Goal: Transaction & Acquisition: Purchase product/service

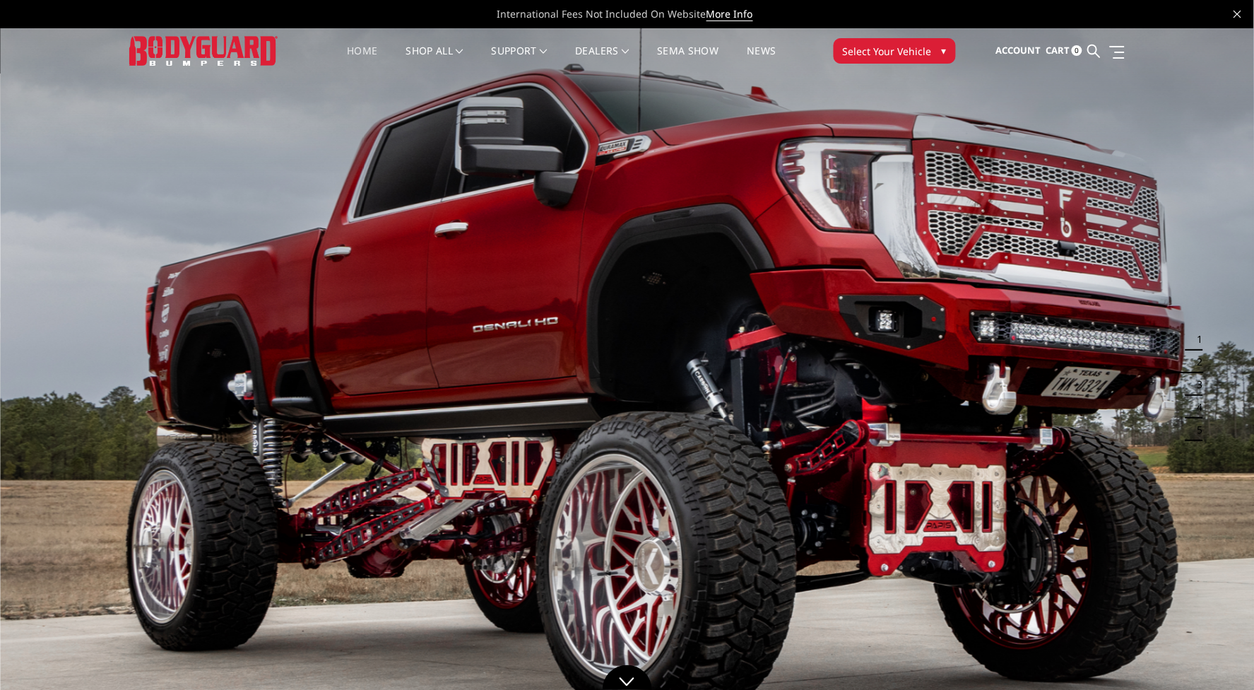
click at [943, 43] on span "▾" at bounding box center [944, 50] width 5 height 15
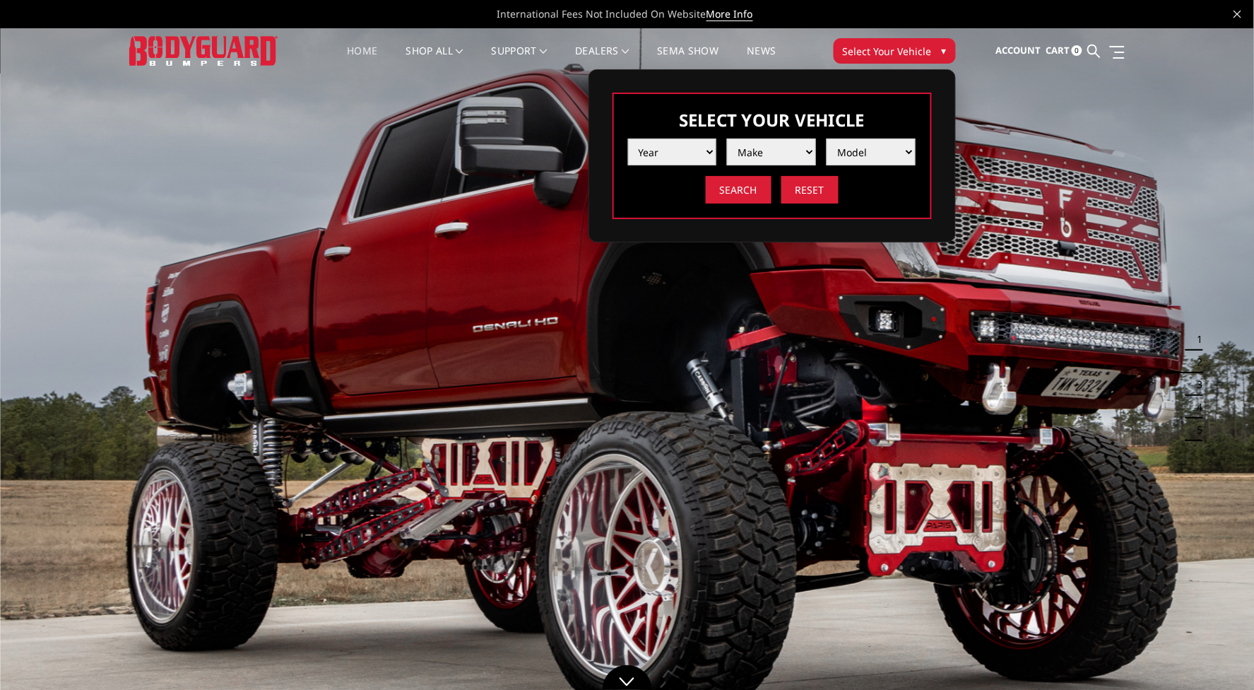
click at [704, 156] on select "Year [DATE] 2024 2023 2022 2021 2020 2019 2018 2017 2016 2015 2014 2013 2012 20…" at bounding box center [672, 152] width 89 height 27
select select "yr_2025"
click at [628, 139] on select "Year [DATE] 2024 2023 2022 2021 2020 2019 2018 2017 2016 2015 2014 2013 2012 20…" at bounding box center [672, 152] width 89 height 27
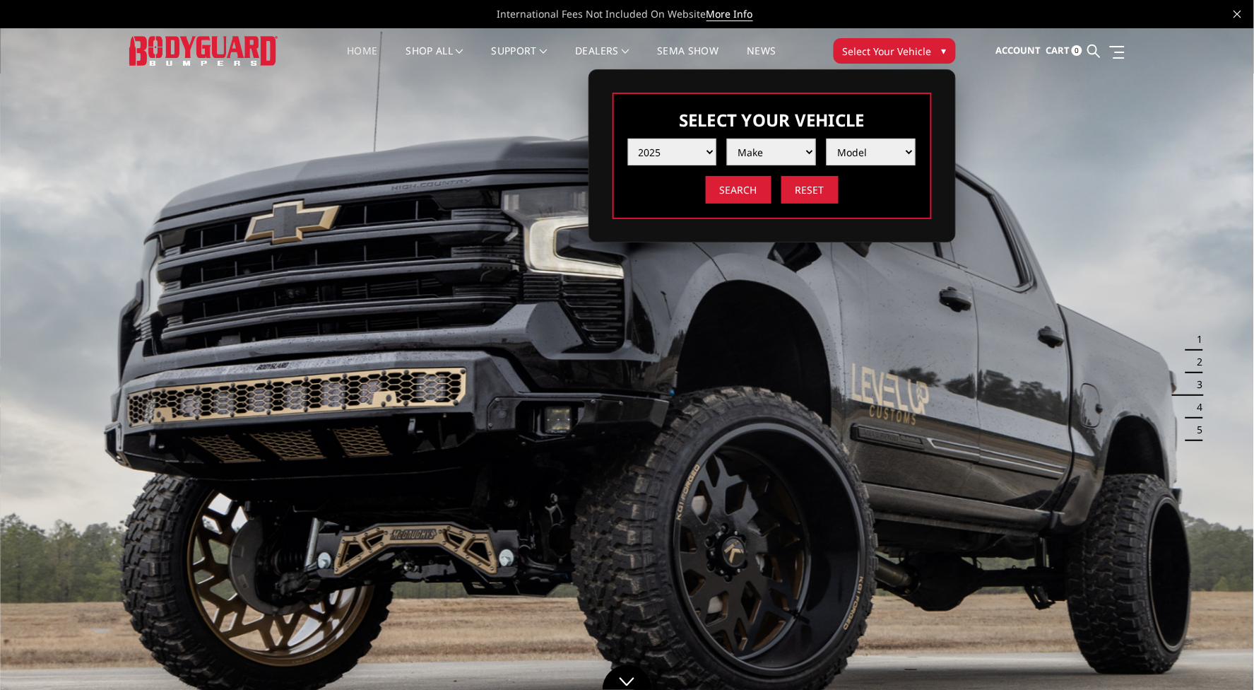
click at [758, 151] on select "Make Chevrolet Ford GMC Ram Toyota" at bounding box center [771, 152] width 89 height 27
select select "mk_gmc"
click at [727, 139] on select "Make Chevrolet Ford GMC Ram Toyota" at bounding box center [771, 152] width 89 height 27
click at [862, 156] on select "Model Sierra 1500 Sierra 2500 / 3500" at bounding box center [871, 152] width 89 height 27
select select "md_sierra-2500-3500"
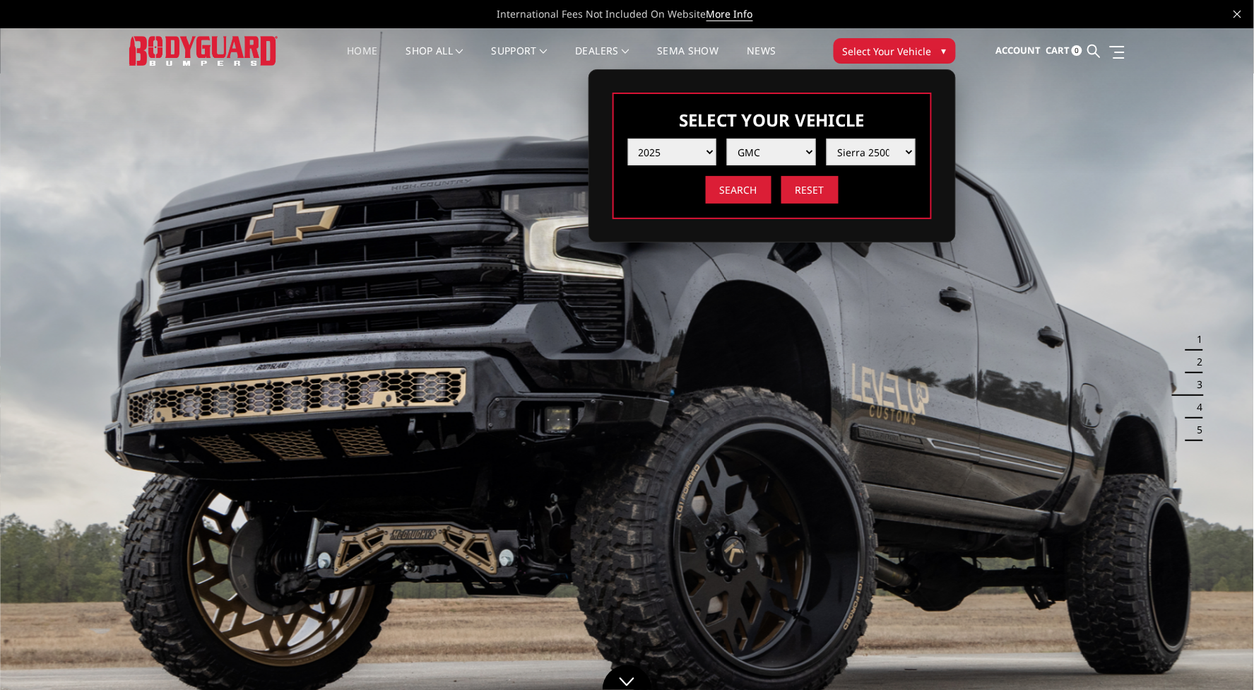
click at [827, 139] on select "Model Sierra 1500 Sierra 2500 / 3500" at bounding box center [871, 152] width 89 height 27
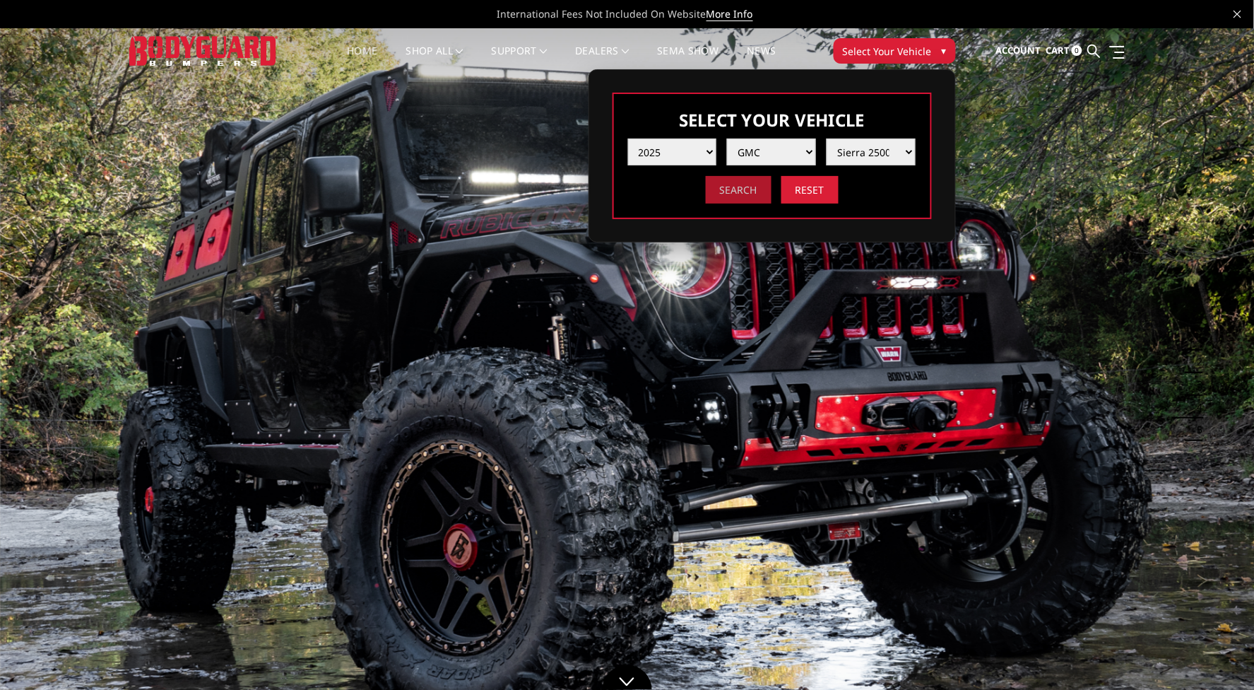
click at [744, 195] on input "Search" at bounding box center [739, 190] width 66 height 28
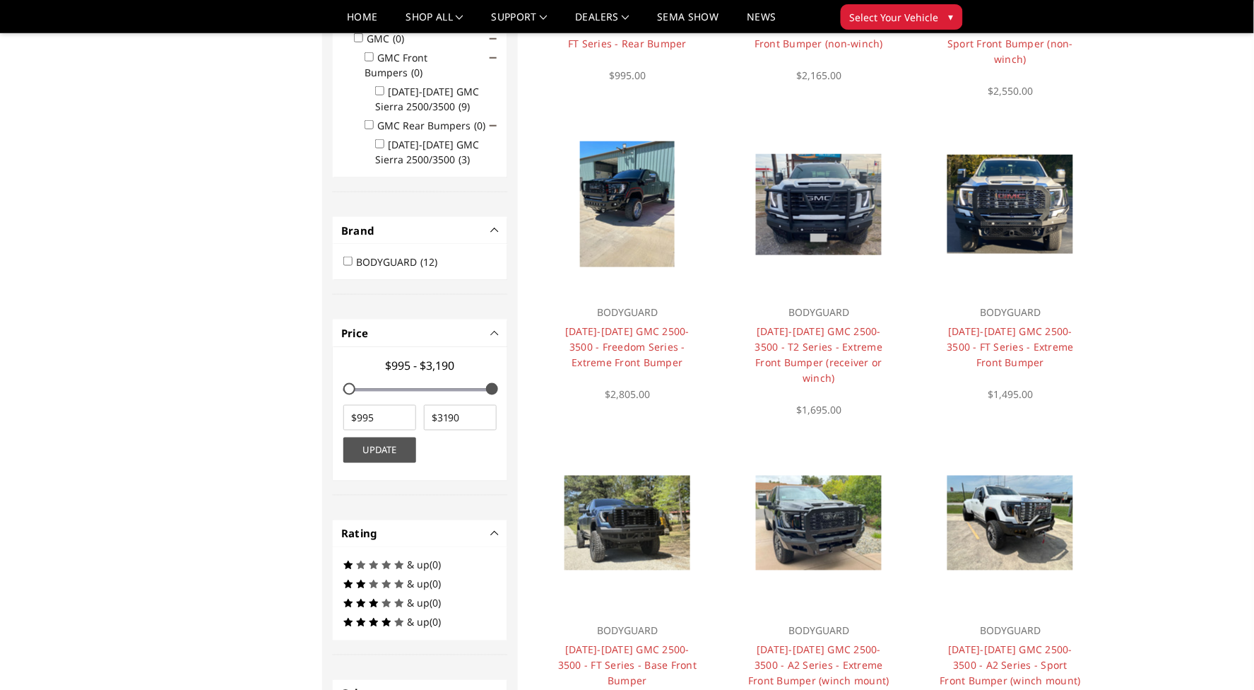
scroll to position [332, 0]
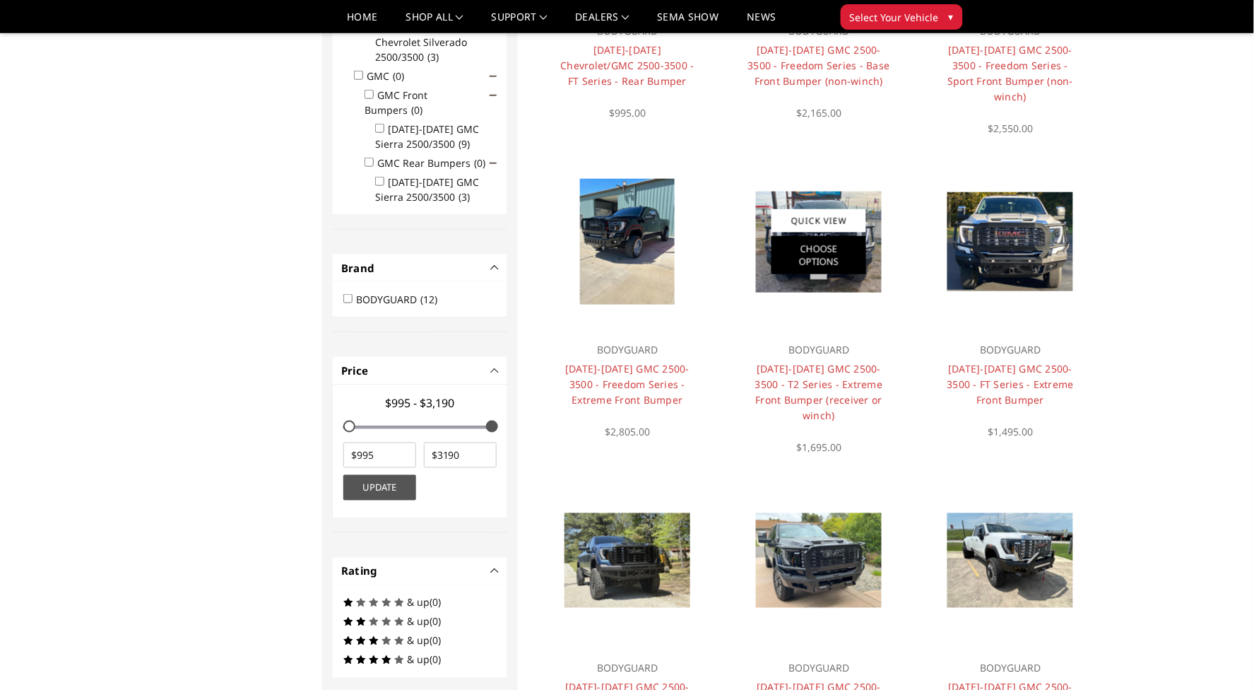
click at [779, 236] on link "Choose Options" at bounding box center [819, 255] width 95 height 38
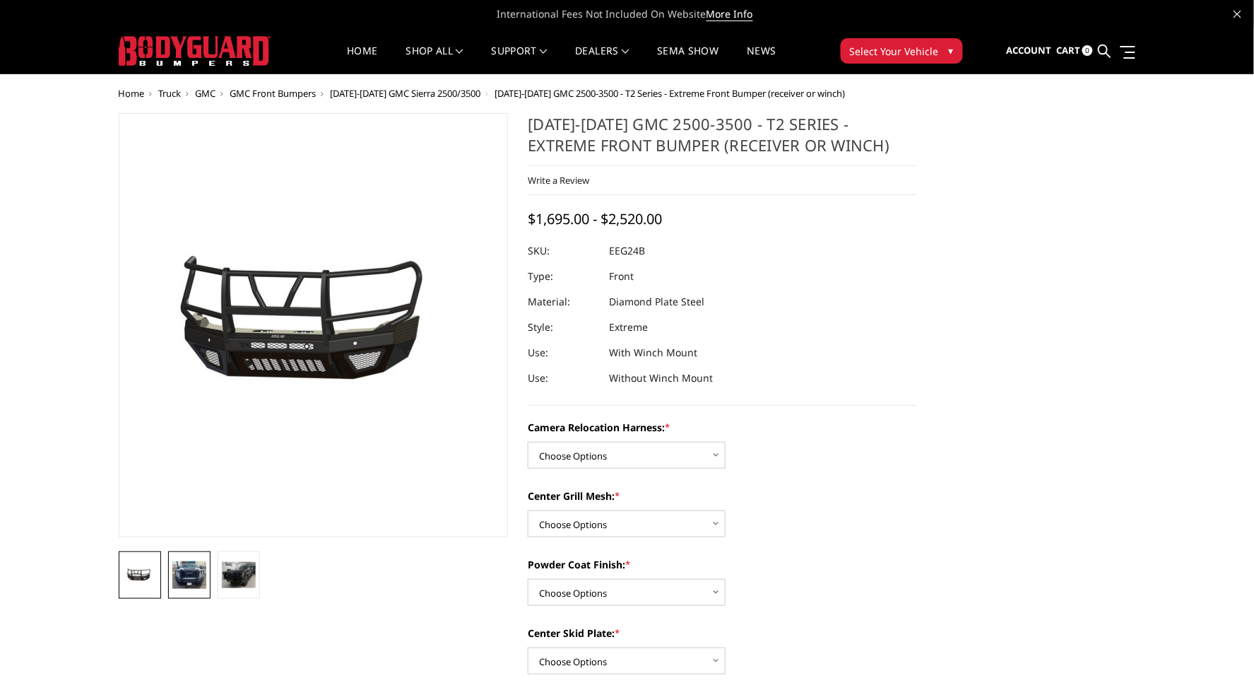
click at [206, 574] on link at bounding box center [189, 574] width 42 height 47
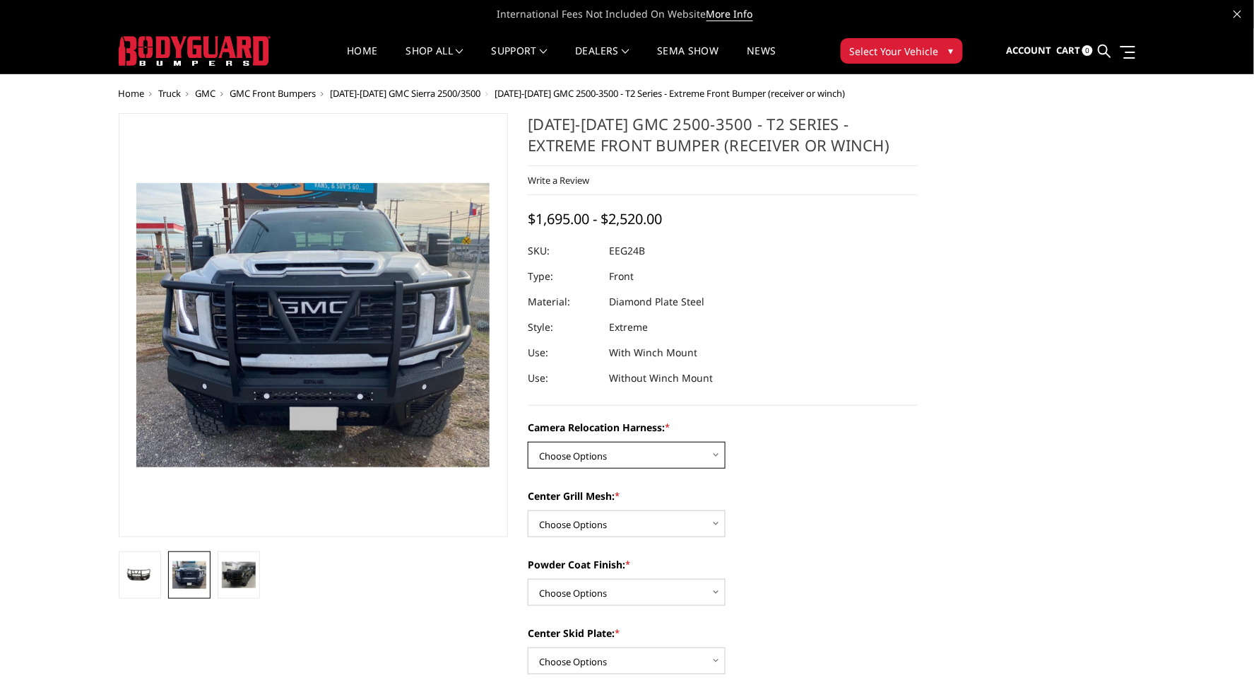
click at [675, 460] on select "Choose Options Without camera harness With camera harness" at bounding box center [627, 455] width 198 height 27
select select "3742"
click at [528, 442] on select "Choose Options Without camera harness With camera harness" at bounding box center [627, 455] width 198 height 27
click at [667, 519] on select "Choose Options Without expanded metal With expanded metal" at bounding box center [627, 523] width 198 height 27
select select "3740"
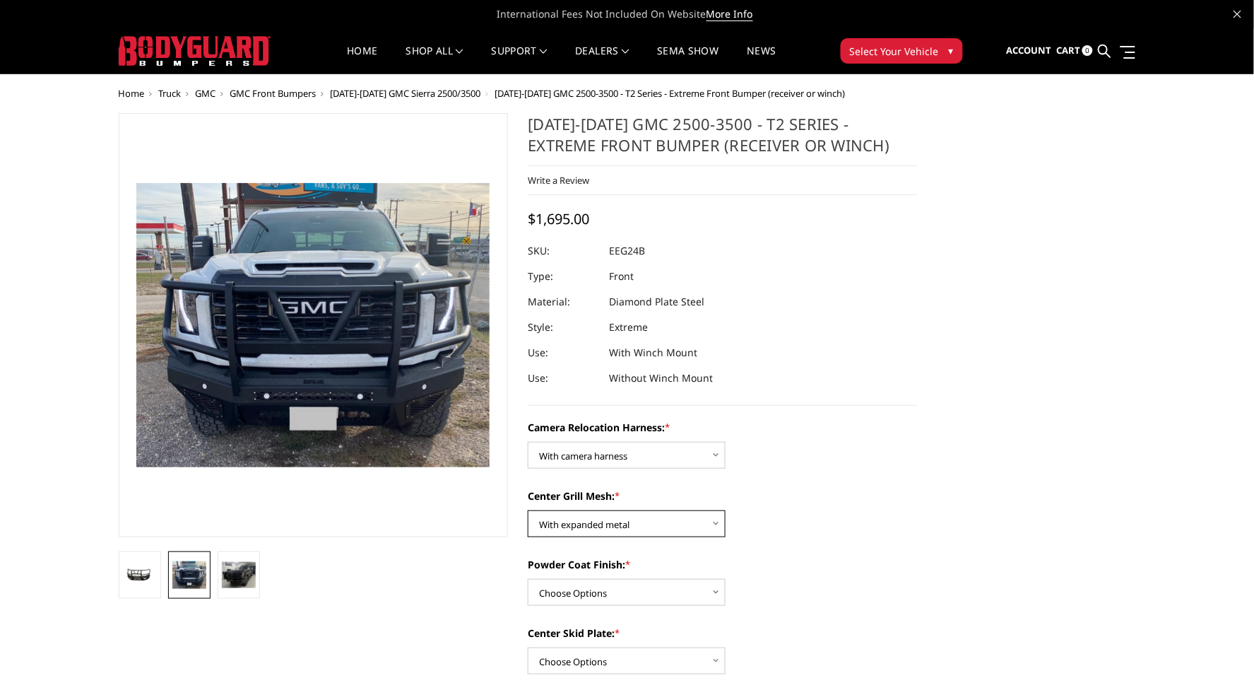
click at [528, 510] on select "Choose Options Without expanded metal With expanded metal" at bounding box center [627, 523] width 198 height 27
click at [249, 569] on img at bounding box center [239, 575] width 34 height 26
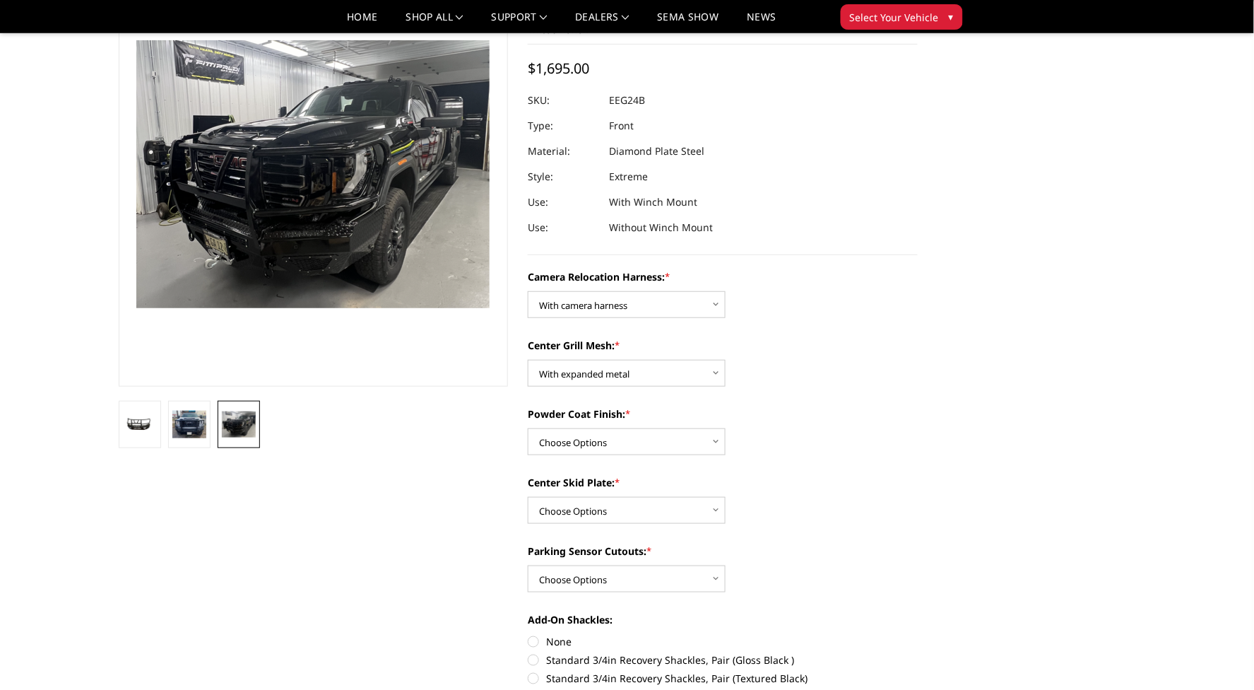
scroll to position [148, 0]
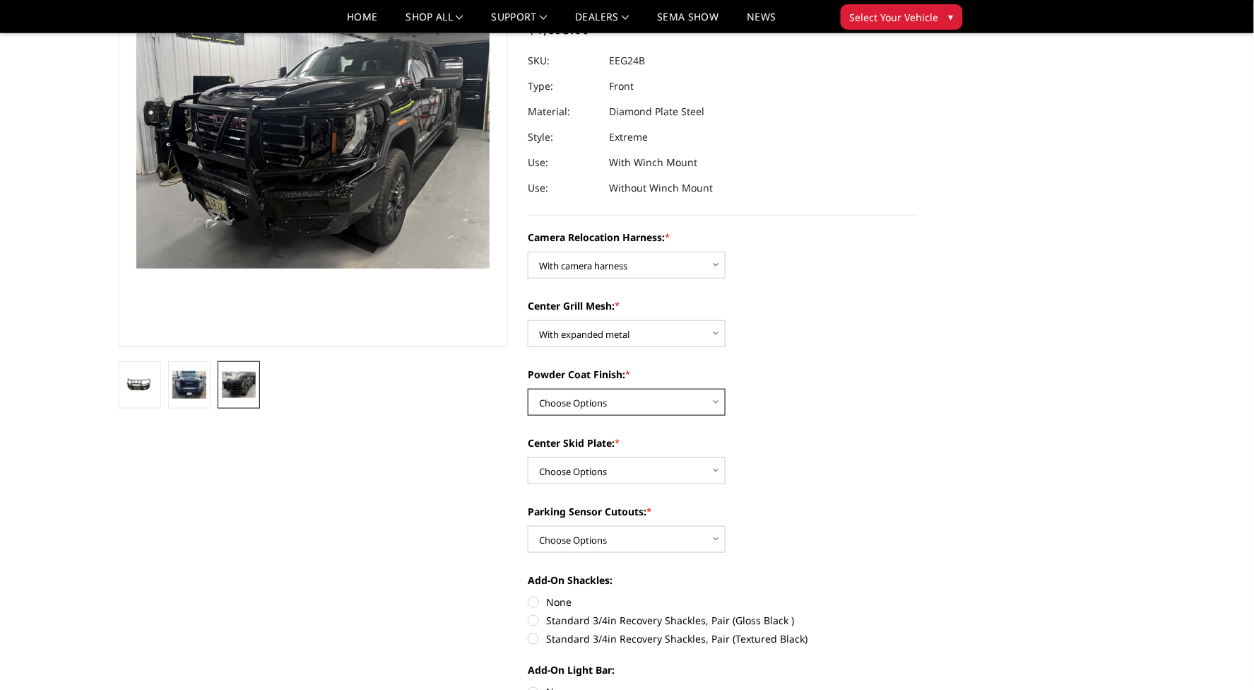
click at [548, 389] on select "Choose Options Textured Black Powder Coat Gloss Black Powder Coat Bare Metal" at bounding box center [627, 402] width 198 height 27
select select "3738"
click at [528, 389] on select "Choose Options Textured Black Powder Coat Gloss Black Powder Coat Bare Metal" at bounding box center [627, 402] width 198 height 27
click at [555, 473] on select "Choose Options Winch Mount Skid Plate Standard Skid Plate (included) 2" Receive…" at bounding box center [627, 470] width 198 height 27
select select "3734"
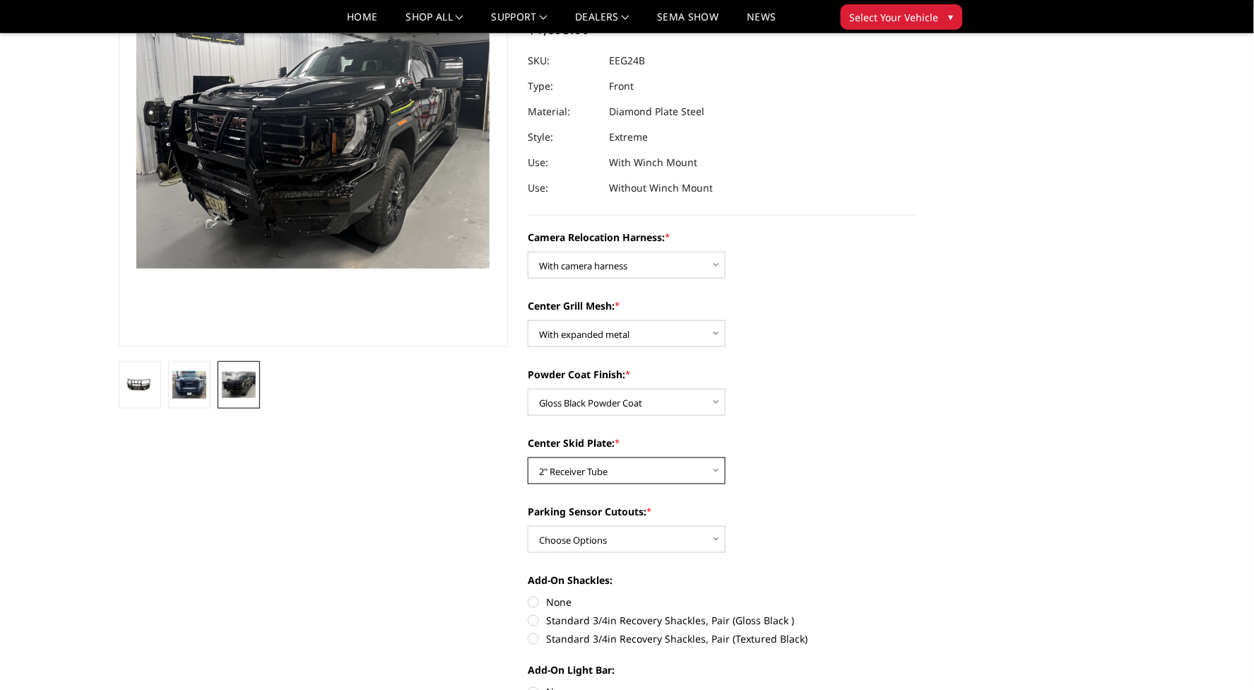
click at [528, 457] on select "Choose Options Winch Mount Skid Plate Standard Skid Plate (included) 2" Receive…" at bounding box center [627, 470] width 198 height 27
click at [551, 532] on select "Choose Options Yes - With Parking Sensor Cutouts" at bounding box center [627, 539] width 198 height 27
select select "3733"
click at [528, 526] on select "Choose Options Yes - With Parking Sensor Cutouts" at bounding box center [627, 539] width 198 height 27
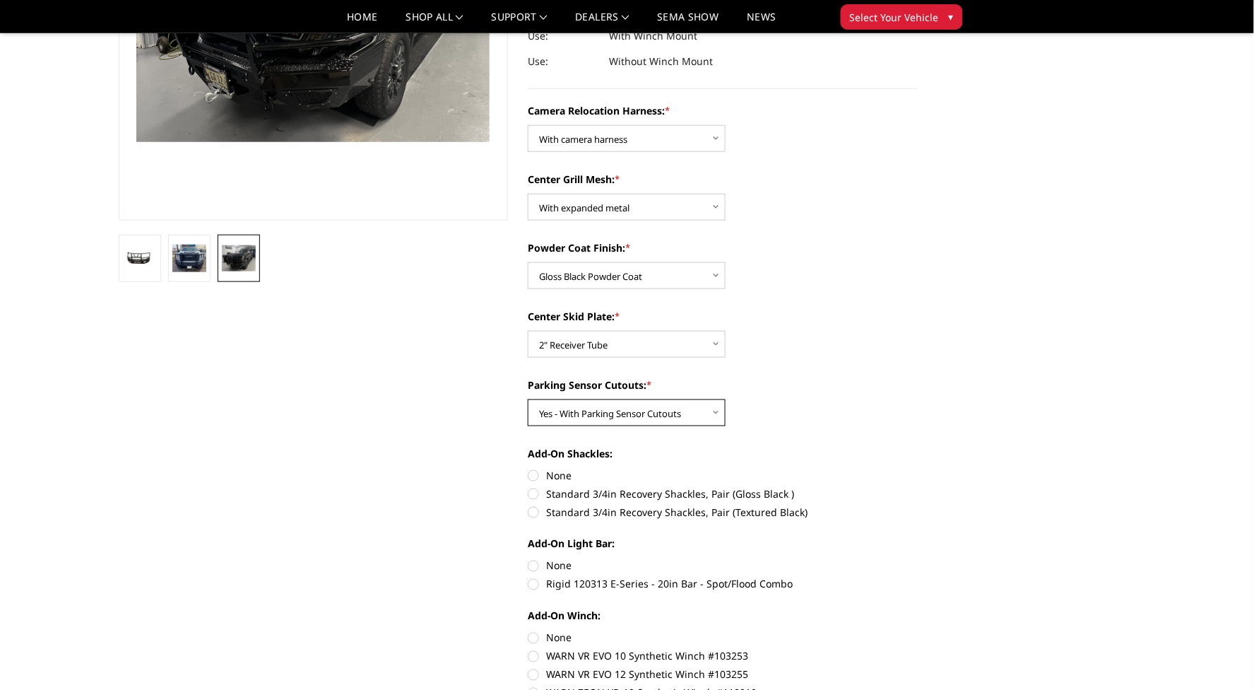
scroll to position [297, 0]
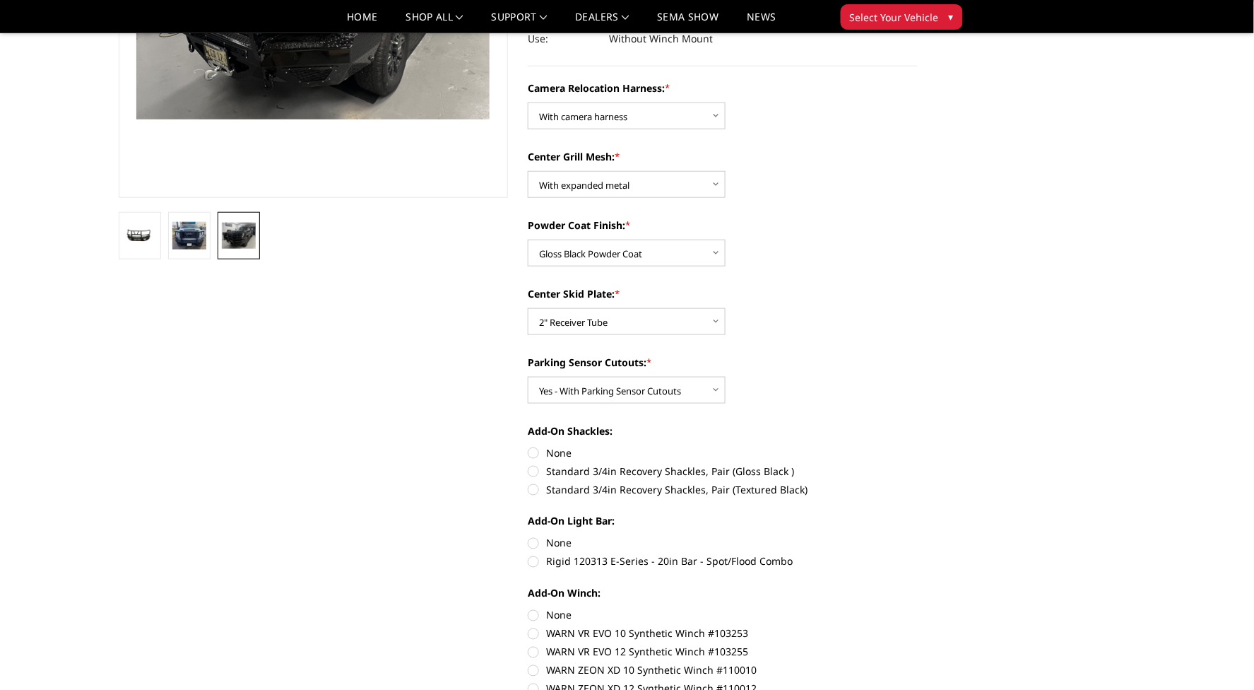
click at [529, 485] on label "Standard 3/4in Recovery Shackles, Pair (Textured Black)" at bounding box center [723, 489] width 390 height 15
click at [918, 464] on input "Standard 3/4in Recovery Shackles, Pair (Textured Black)" at bounding box center [918, 464] width 1 height 1
radio input "true"
click at [529, 473] on label "Standard 3/4in Recovery Shackles, Pair (Gloss Black )" at bounding box center [723, 471] width 390 height 15
click at [918, 446] on input "Standard 3/4in Recovery Shackles, Pair (Gloss Black )" at bounding box center [918, 445] width 1 height 1
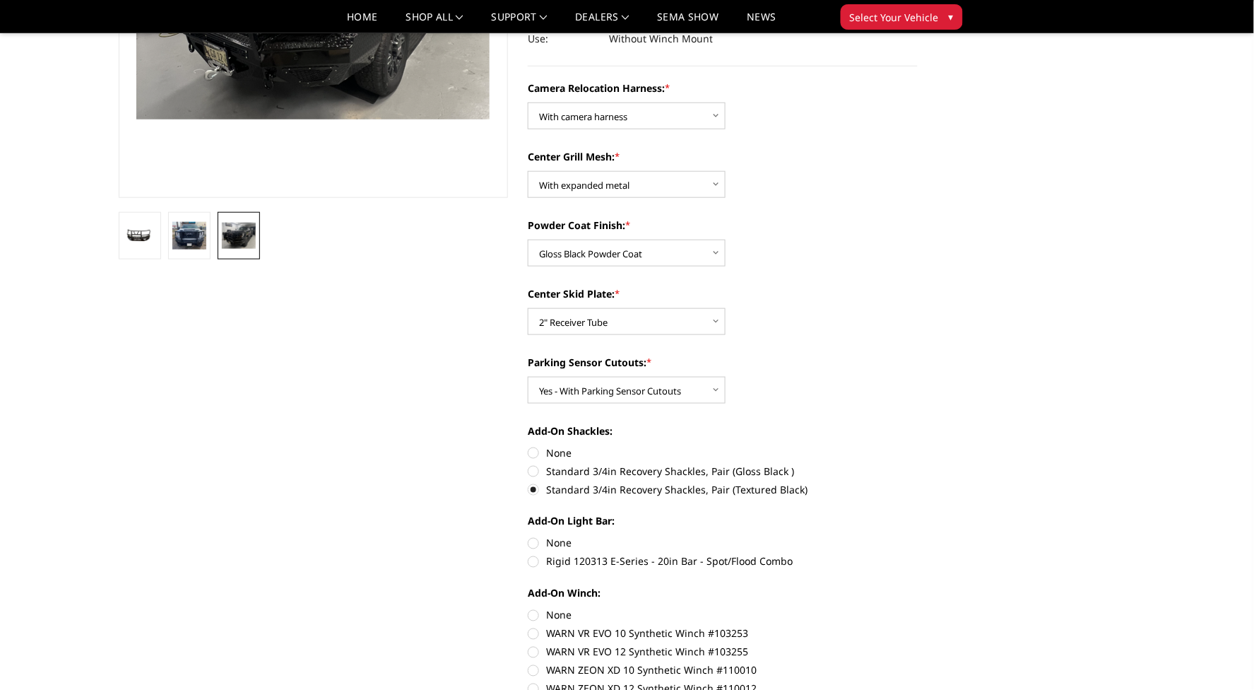
radio input "true"
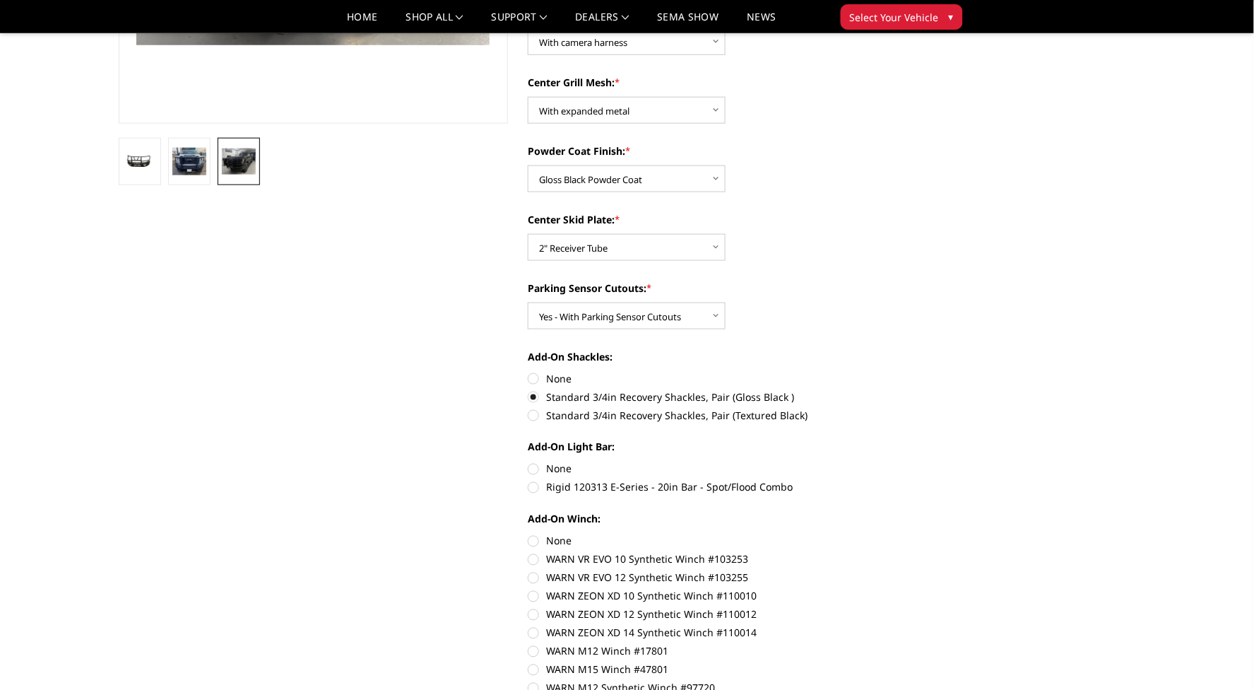
scroll to position [446, 0]
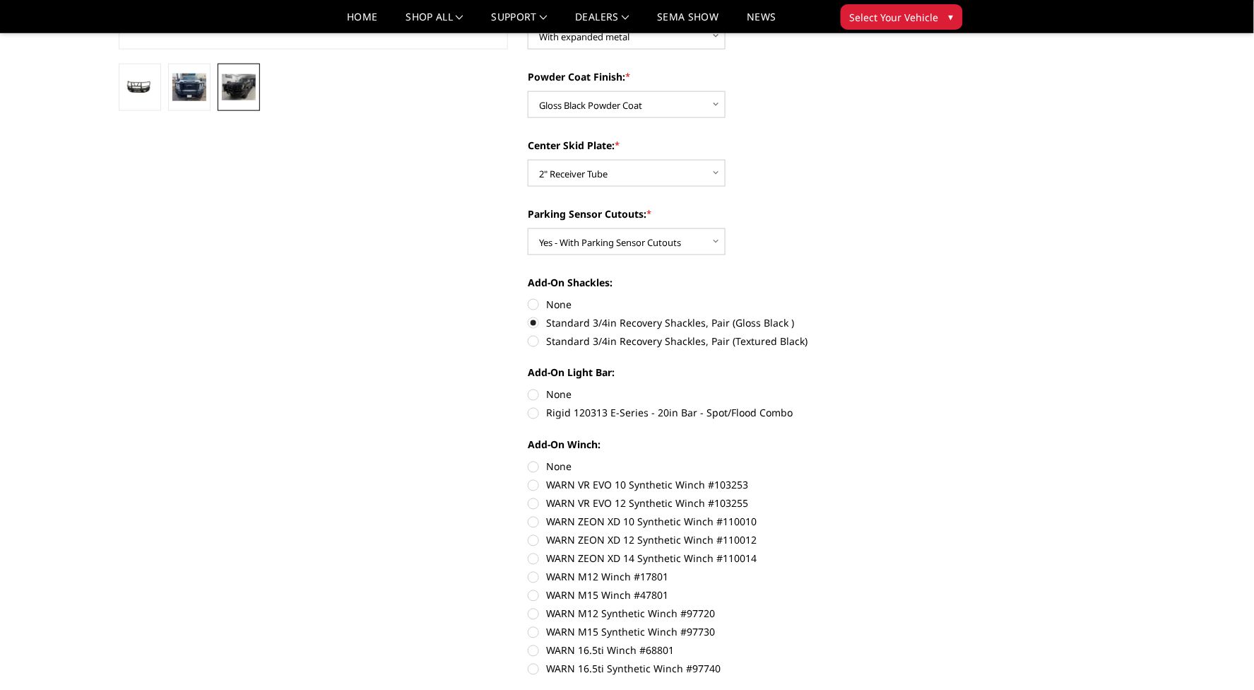
click at [530, 415] on label "Rigid 120313 E-Series - 20in Bar - Spot/Flood Combo" at bounding box center [723, 413] width 390 height 15
click at [918, 388] on input "Rigid 120313 E-Series - 20in Bar - Spot/Flood Combo" at bounding box center [918, 387] width 1 height 1
radio input "true"
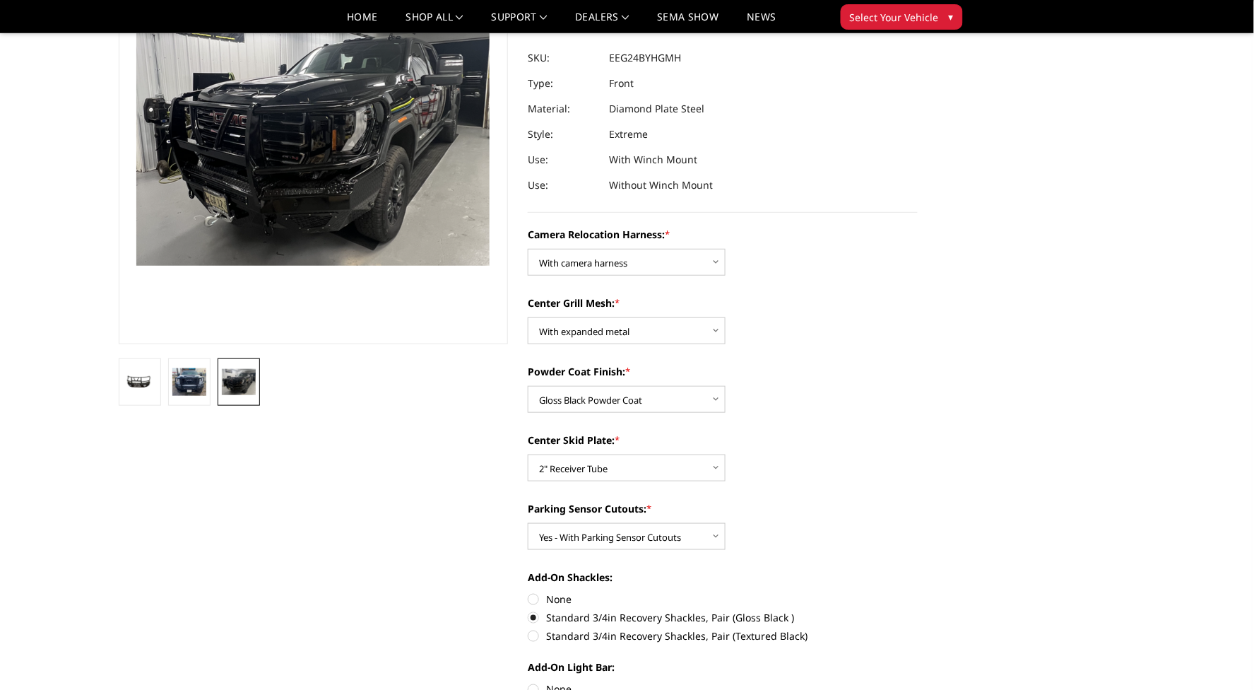
scroll to position [0, 0]
